Goal: Check status: Check status

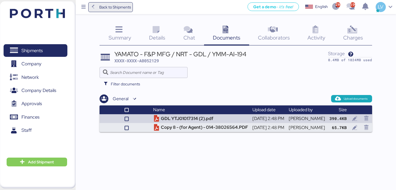
click at [124, 10] on span "Back to Shipments" at bounding box center [110, 7] width 41 height 10
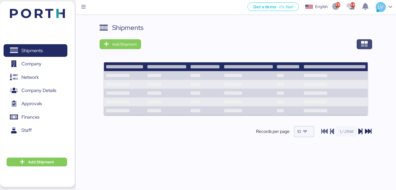
click at [363, 41] on icon "button" at bounding box center [364, 44] width 7 height 7
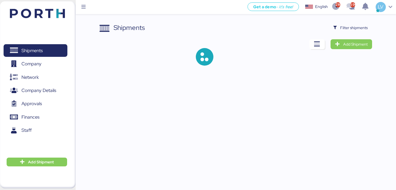
click at [363, 19] on div "Shipments Filter shipments Add Shipment" at bounding box center [198, 37] width 396 height 74
click at [359, 23] on span "Filter shipments" at bounding box center [350, 28] width 43 height 10
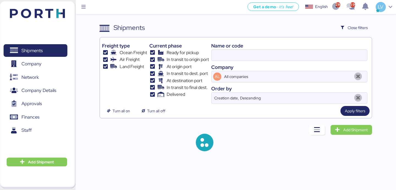
click at [340, 46] on div "Name or code" at bounding box center [289, 45] width 156 height 7
click at [338, 52] on input "A0052129" at bounding box center [289, 55] width 156 height 11
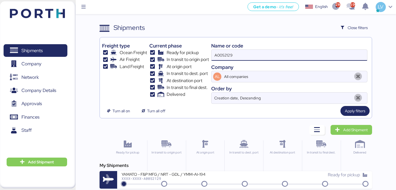
paste input "COSU6423620620"
click at [338, 52] on input "A0052129COSU6423620620" at bounding box center [289, 55] width 156 height 11
paste input
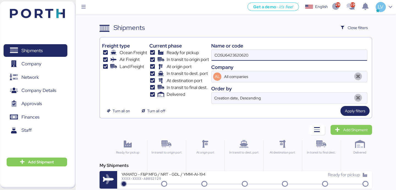
type input "COSU6423620620"
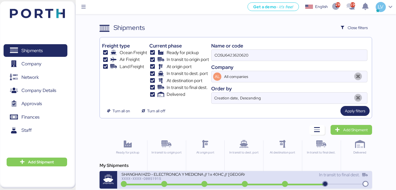
click at [196, 174] on div "SHANGHAI HZD - ELECTRONICA Y MEDICINA // 1 x 40HC // [GEOGRAPHIC_DATA] - Manzan…" at bounding box center [183, 174] width 123 height 5
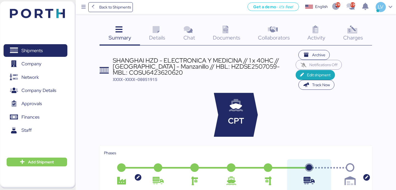
click at [358, 40] on span "Charges" at bounding box center [353, 37] width 20 height 7
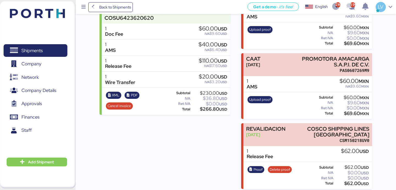
scroll to position [124, 0]
